Goal: Find specific page/section: Find specific page/section

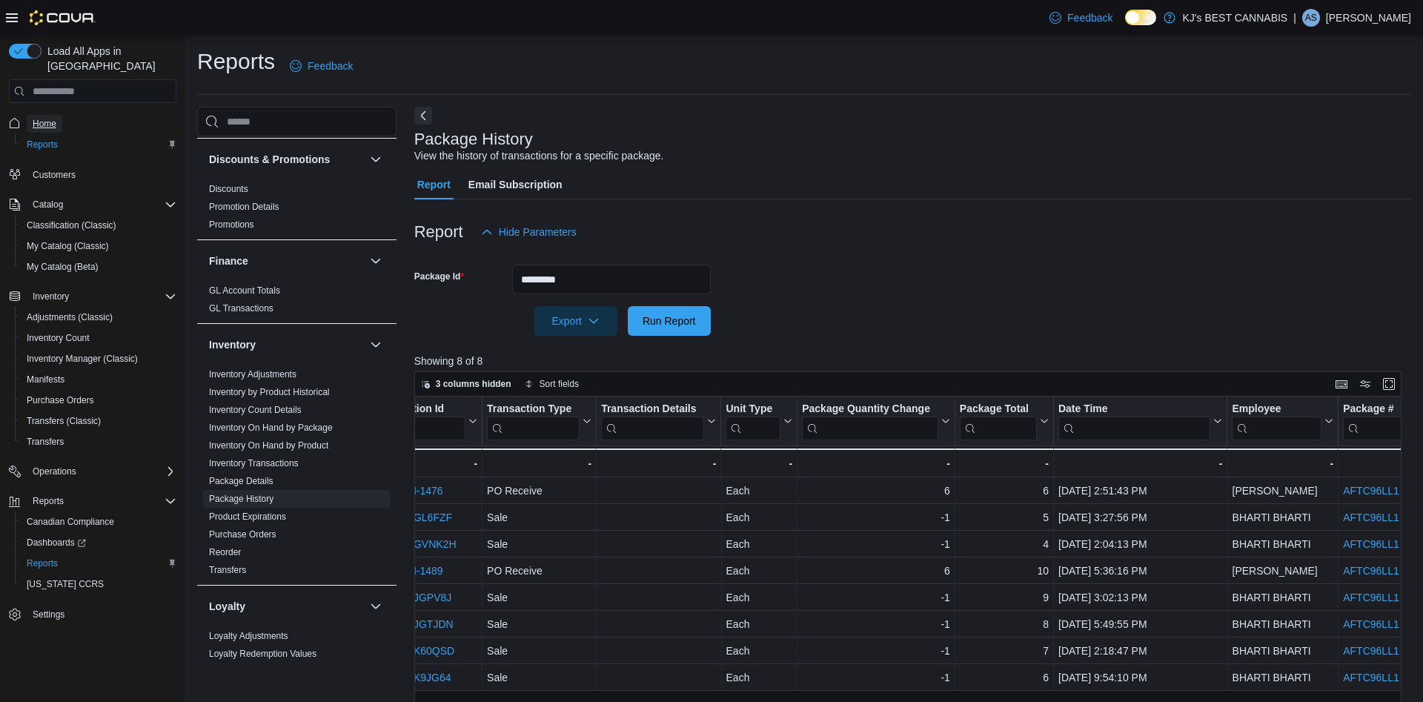
click at [52, 118] on span "Home" at bounding box center [45, 124] width 24 height 12
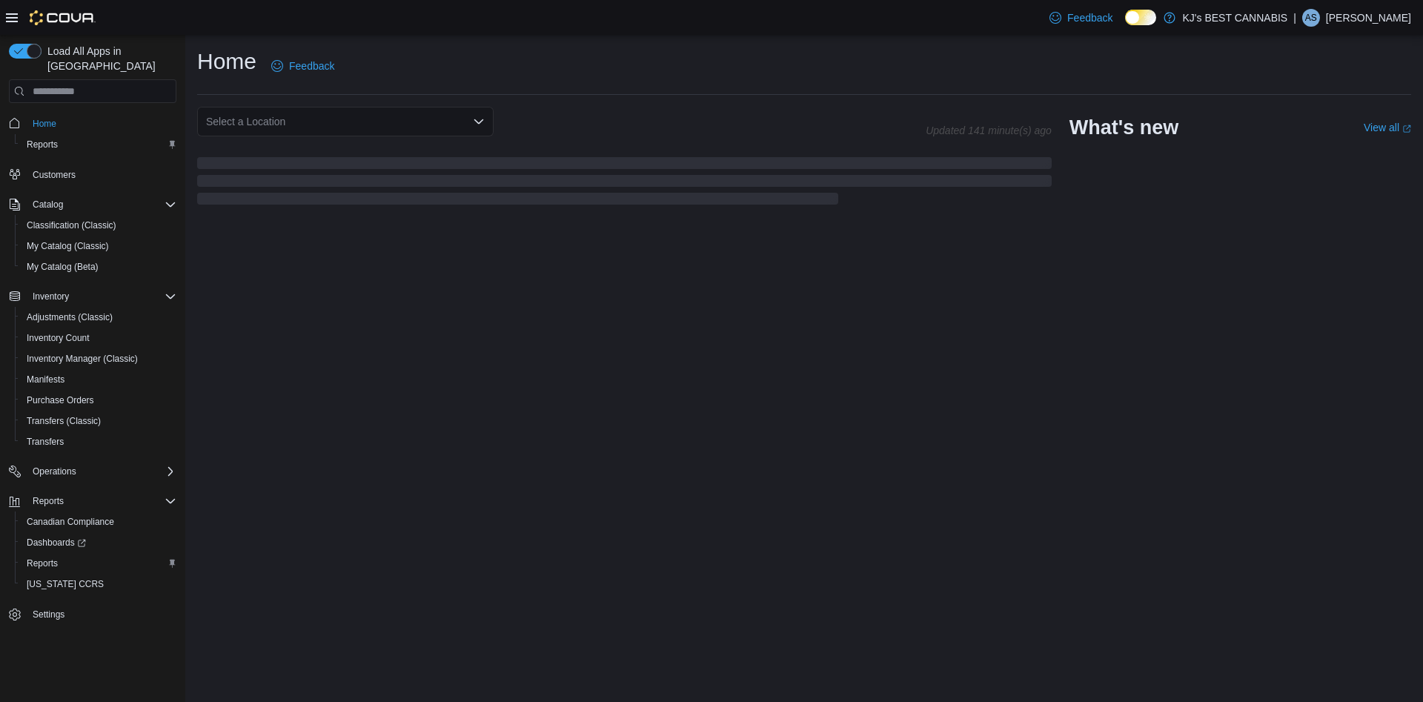
click at [479, 127] on icon "Open list of options" at bounding box center [479, 122] width 12 height 12
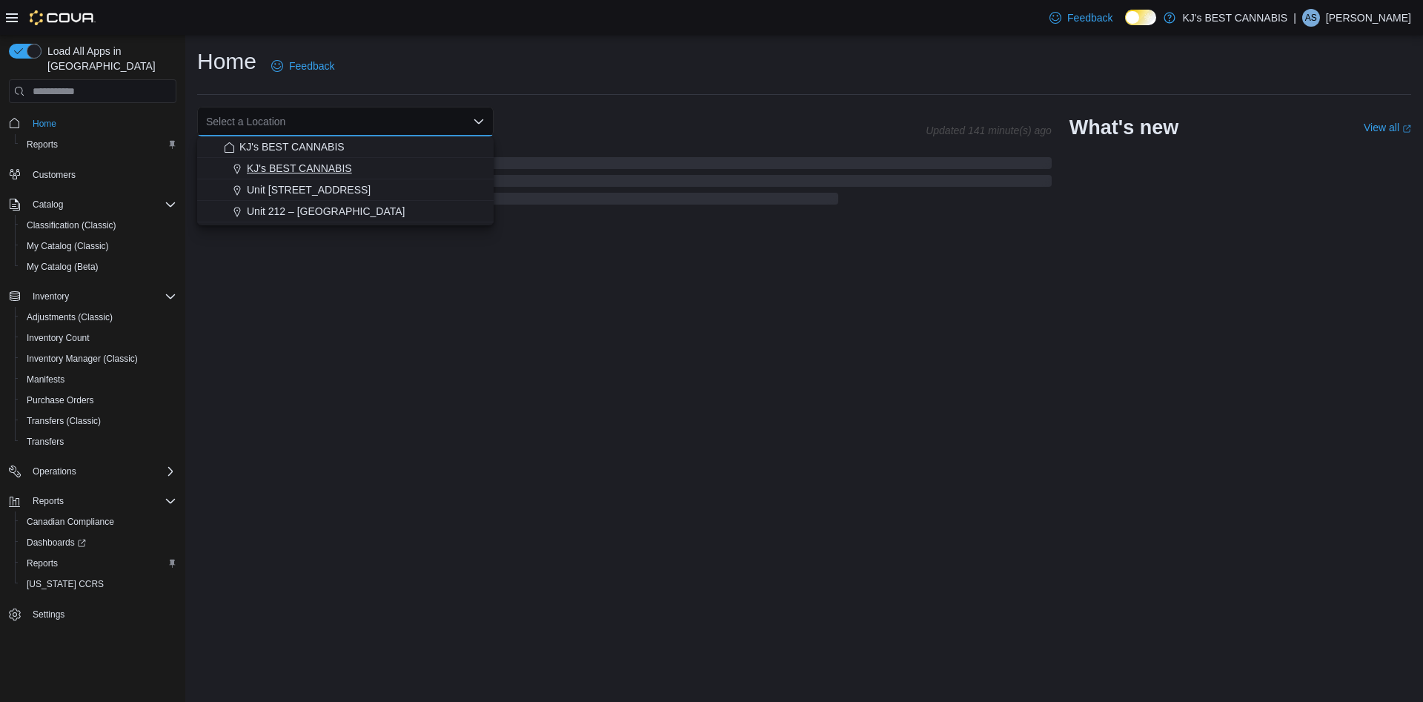
click at [343, 171] on span "KJ's BEST CANNABIS" at bounding box center [299, 168] width 105 height 15
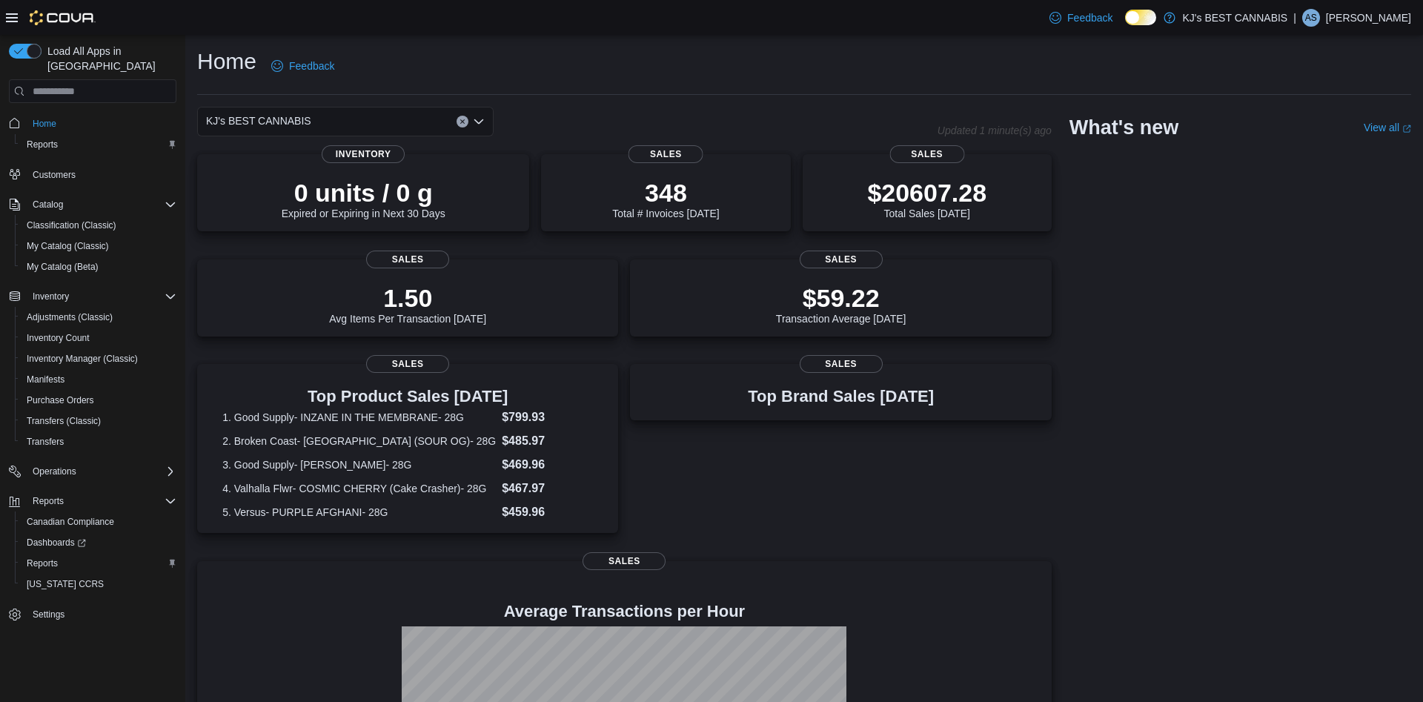
click at [477, 121] on icon "Open list of options" at bounding box center [479, 122] width 12 height 12
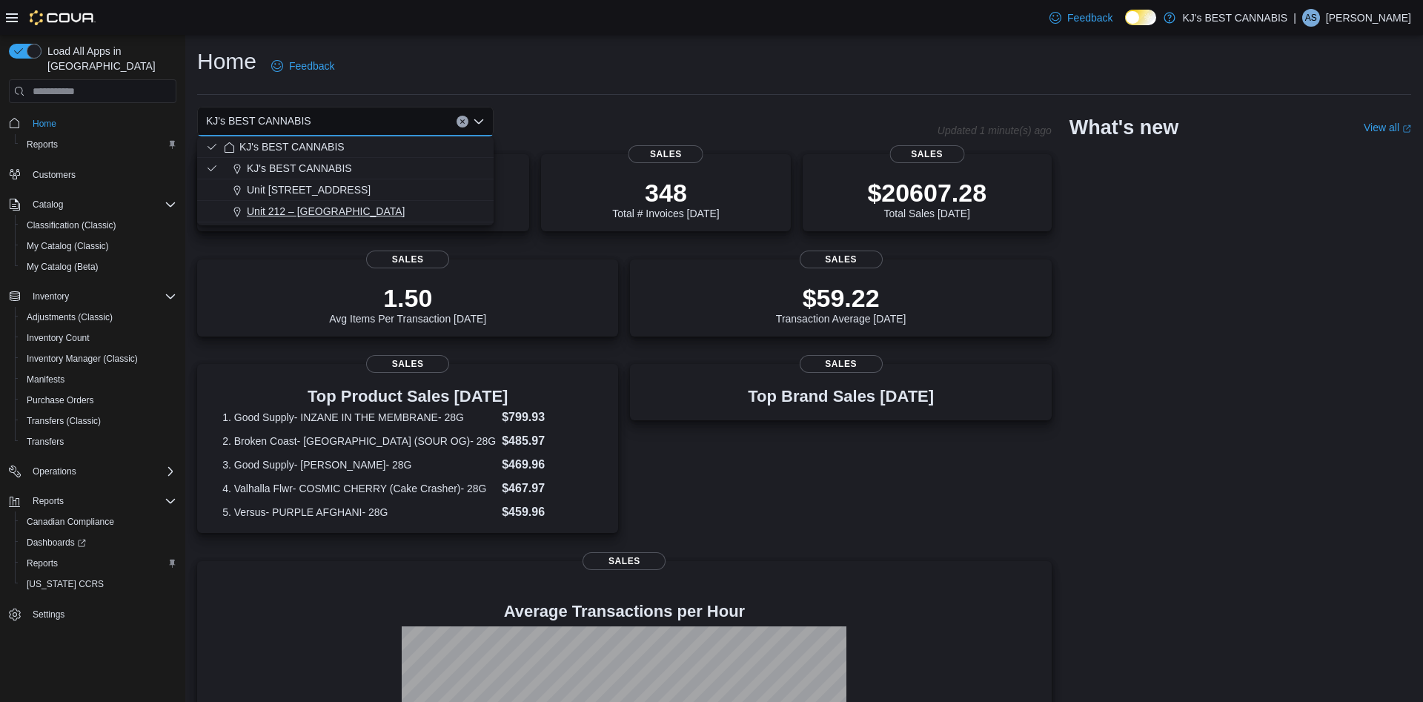
click at [360, 205] on span "Unit 212 – [GEOGRAPHIC_DATA]" at bounding box center [326, 211] width 158 height 15
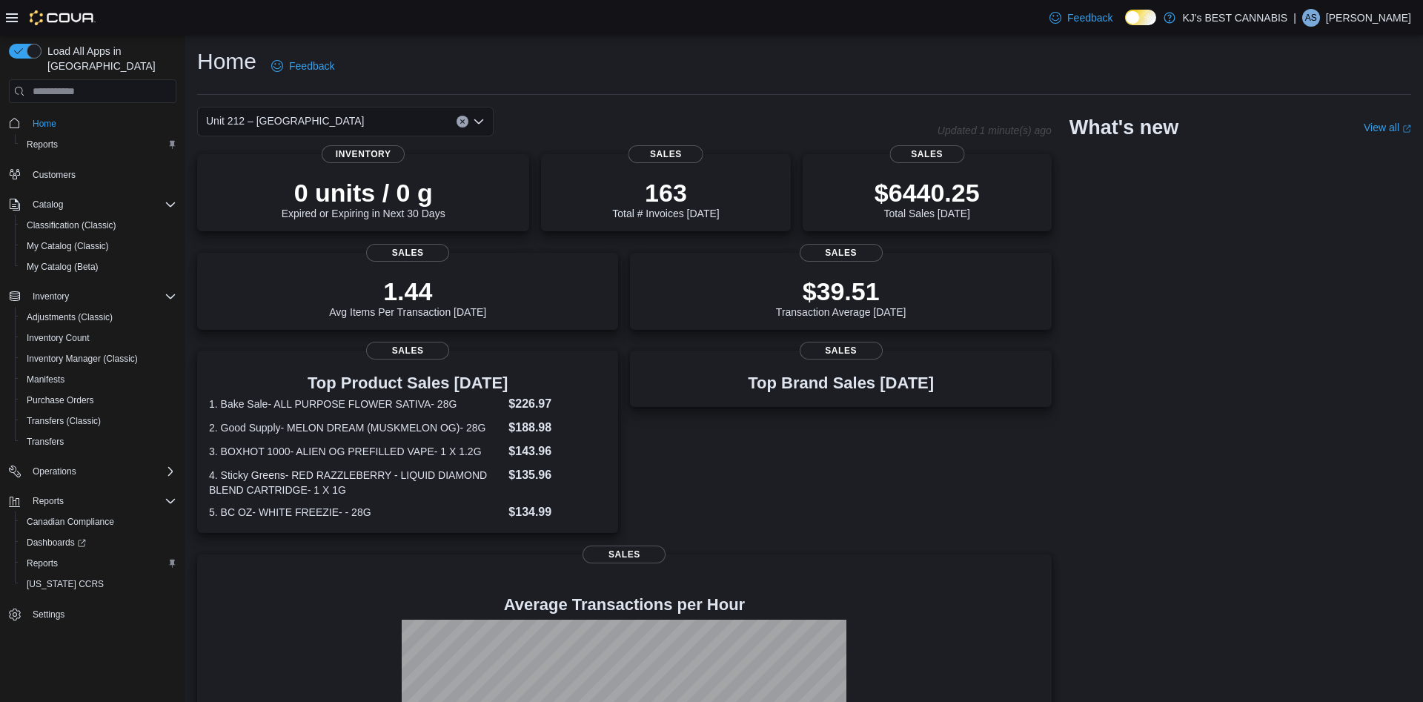
click at [478, 119] on icon "Open list of options" at bounding box center [479, 122] width 12 height 12
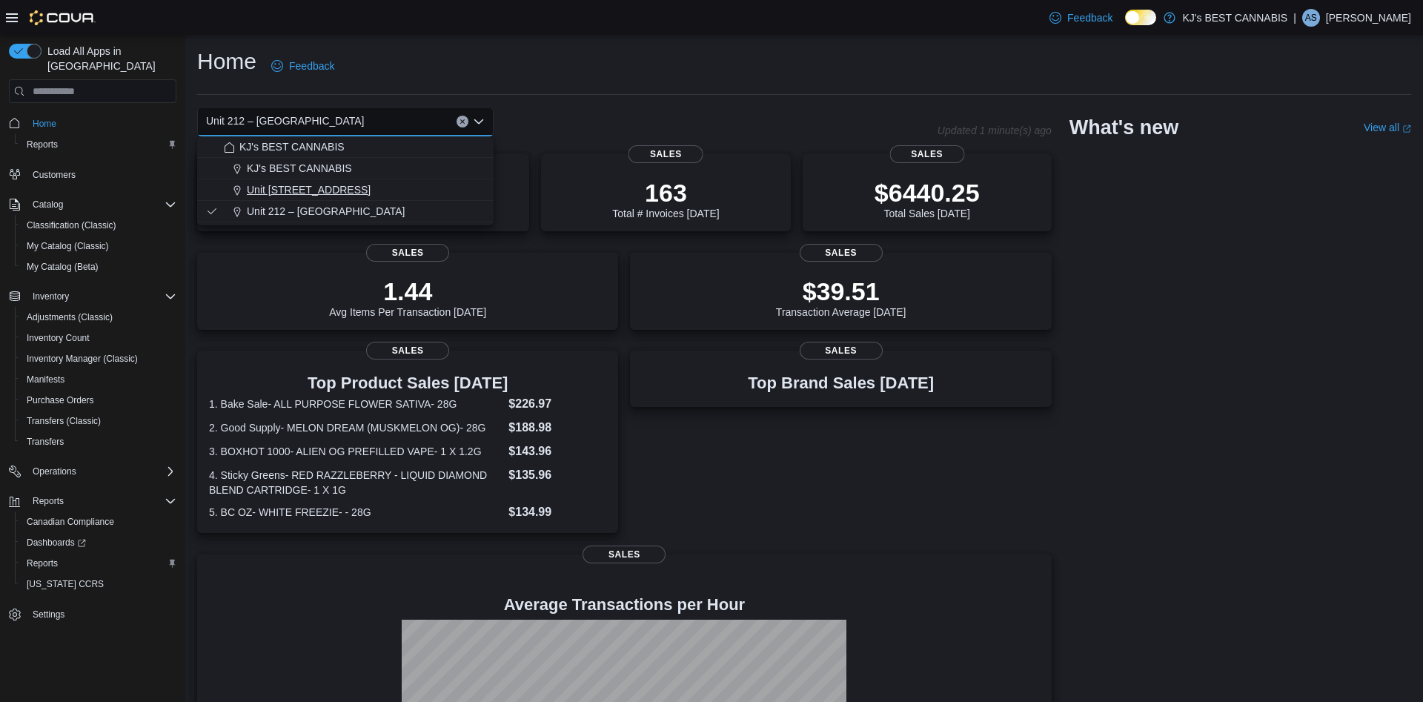
click at [371, 185] on span "Unit [STREET_ADDRESS]" at bounding box center [309, 189] width 124 height 15
